Goal: Navigation & Orientation: Find specific page/section

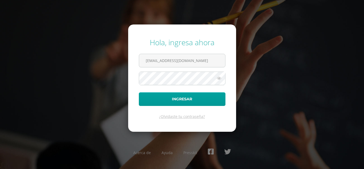
type input "[EMAIL_ADDRESS][DOMAIN_NAME]"
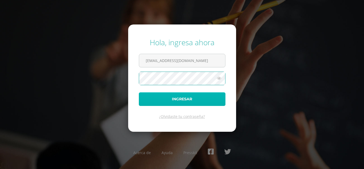
click at [181, 101] on button "Ingresar" at bounding box center [182, 100] width 87 height 14
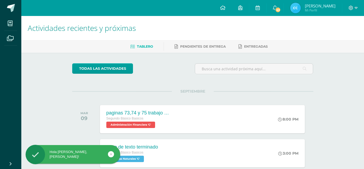
scroll to position [27, 0]
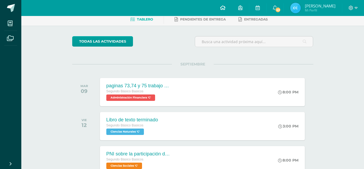
click at [230, 8] on link at bounding box center [223, 8] width 18 height 16
